Goal: Information Seeking & Learning: Check status

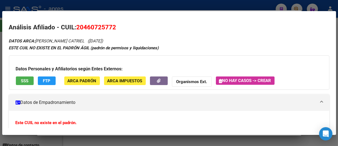
click at [193, 0] on div at bounding box center [169, 73] width 338 height 146
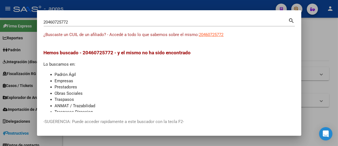
click at [192, 3] on div at bounding box center [169, 73] width 338 height 146
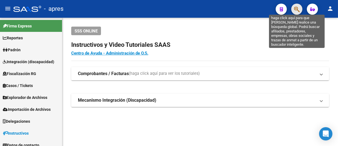
click at [296, 10] on icon "button" at bounding box center [297, 9] width 6 height 6
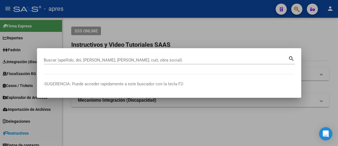
paste input "20475568584"
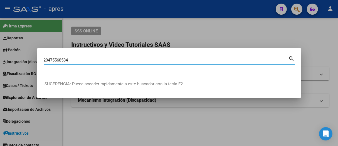
type input "20475568584"
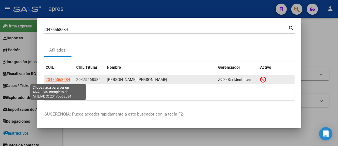
click at [63, 81] on span "20475568584" at bounding box center [58, 80] width 24 height 4
type textarea "20475568584"
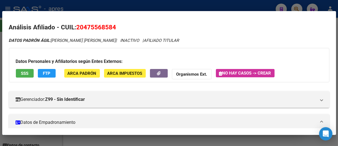
click at [26, 74] on span "SSS" at bounding box center [25, 73] width 8 height 5
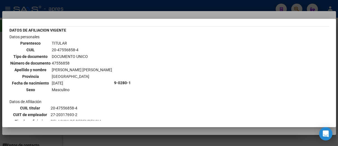
scroll to position [93, 0]
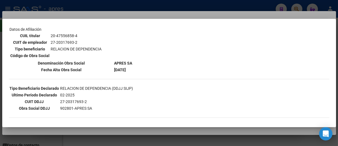
click at [204, 9] on div at bounding box center [169, 73] width 338 height 146
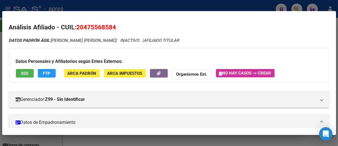
click at [204, 9] on div at bounding box center [169, 73] width 338 height 146
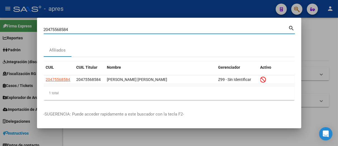
drag, startPoint x: 247, startPoint y: 30, endPoint x: 0, endPoint y: 7, distance: 247.9
click at [0, 7] on div "20475568584 Buscar (apellido, dni, cuil, nro traspaso, cuit, obra social) searc…" at bounding box center [169, 73] width 338 height 146
paste input "62957510"
type input "20629575104"
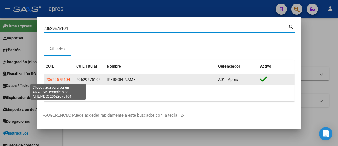
click at [65, 78] on span "20629575104" at bounding box center [58, 80] width 24 height 4
type textarea "20629575104"
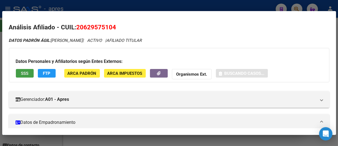
click at [28, 74] on button "SSS" at bounding box center [25, 73] width 18 height 9
